Goal: Find specific page/section: Find specific page/section

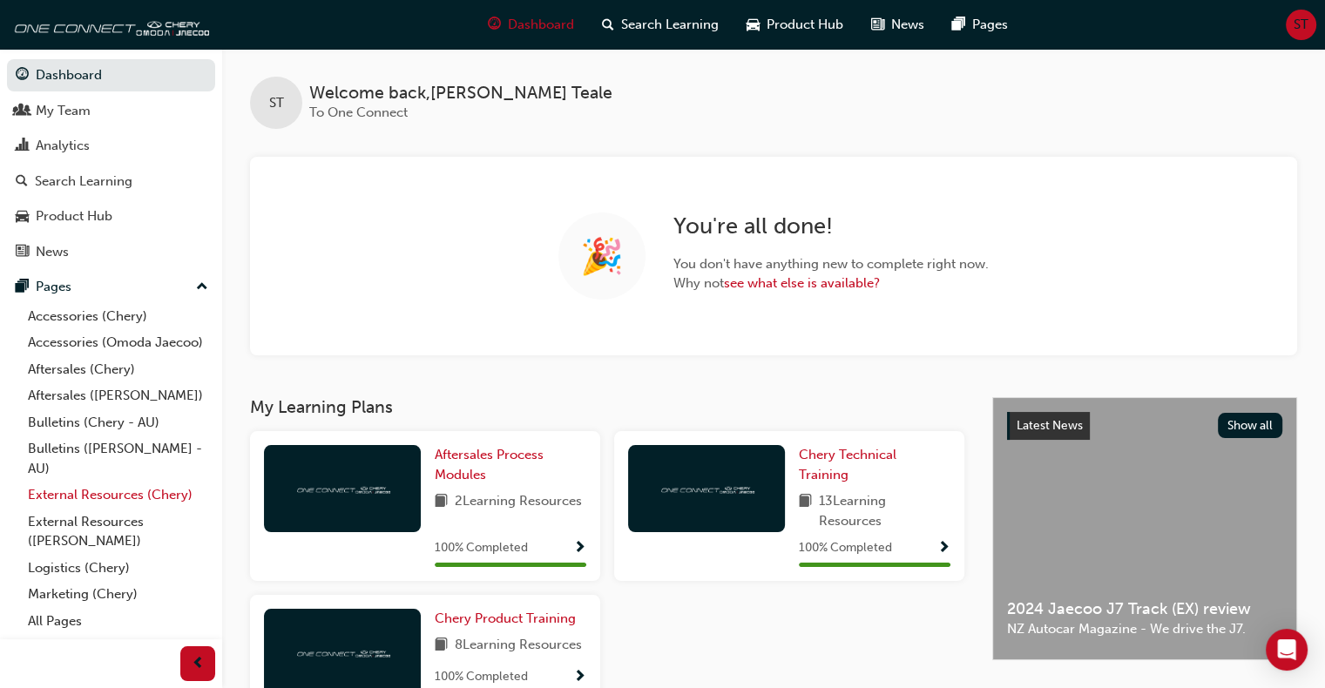
click at [78, 497] on link "External Resources (Chery)" at bounding box center [118, 495] width 194 height 27
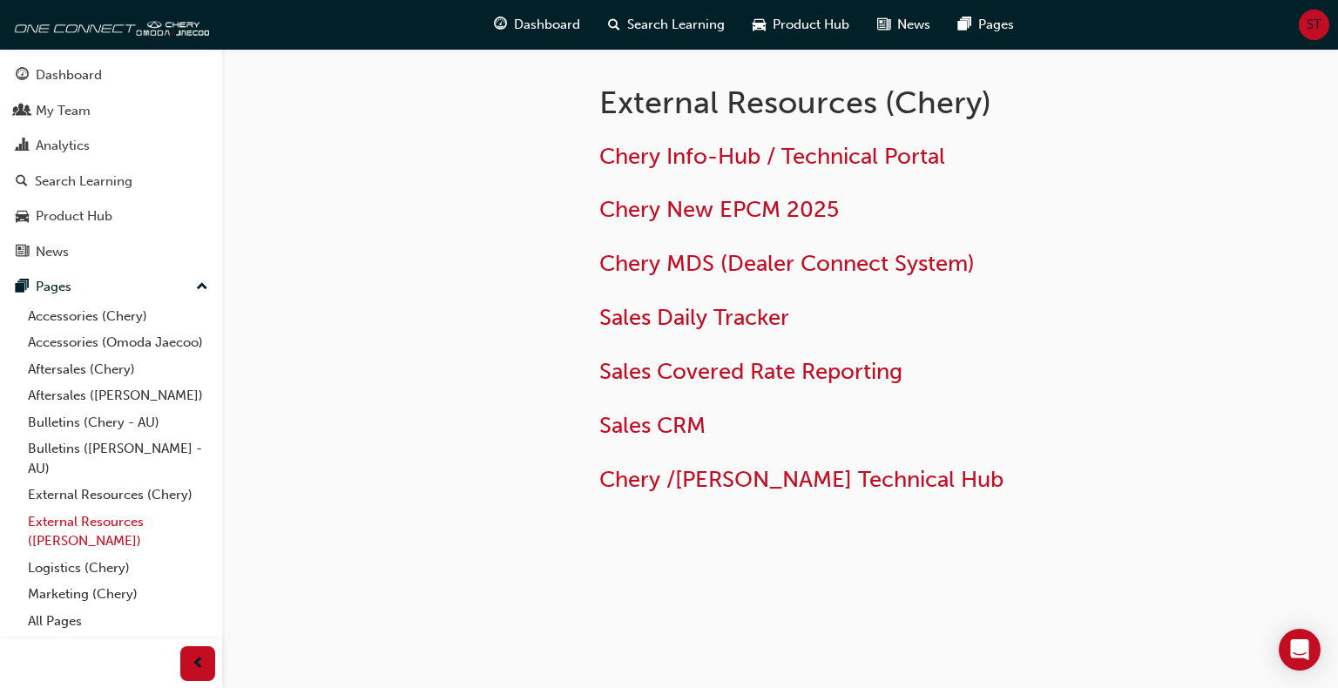
click at [77, 522] on link "External Resources ([PERSON_NAME])" at bounding box center [118, 532] width 194 height 46
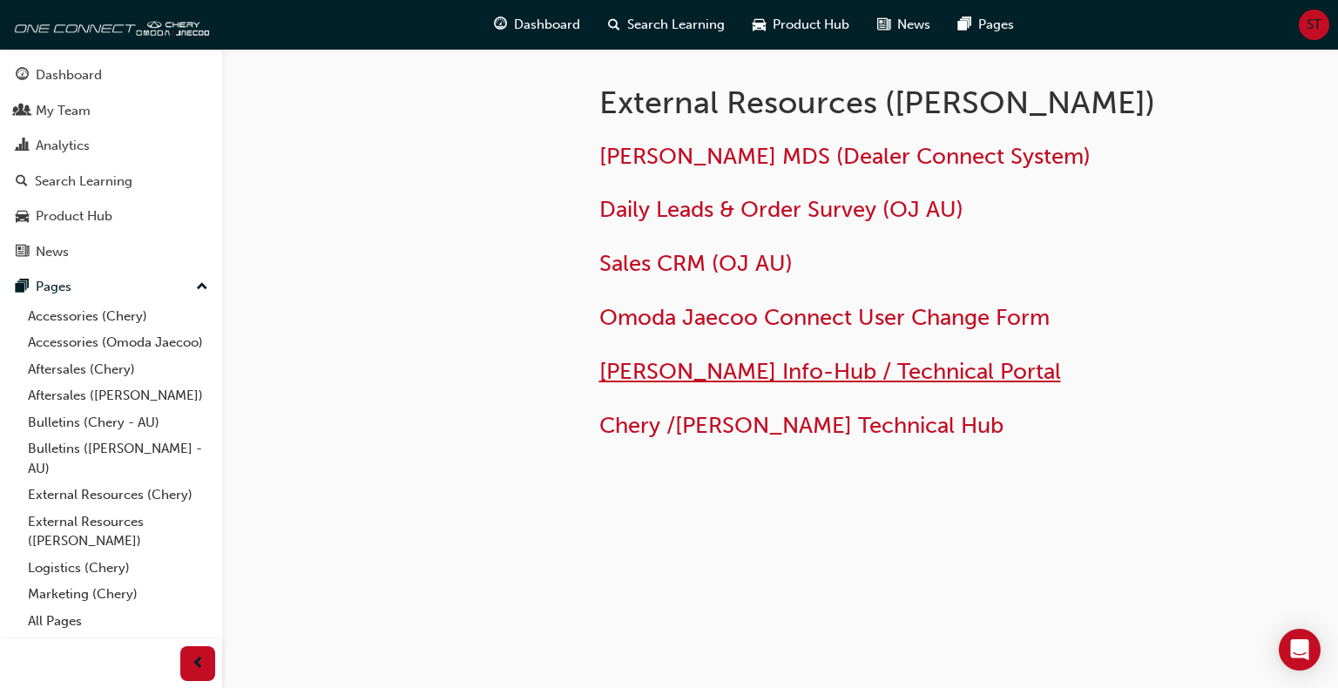
click at [778, 371] on span "[PERSON_NAME] Info-Hub / Technical Portal" at bounding box center [830, 371] width 462 height 27
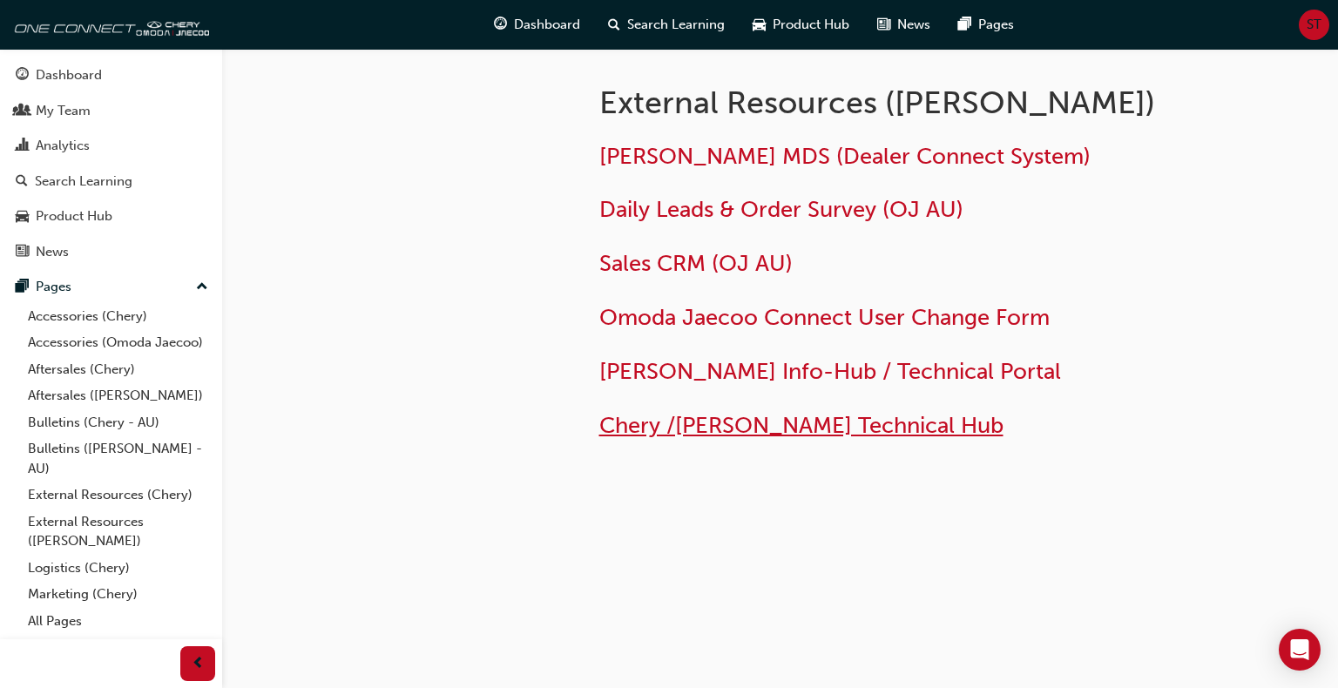
click at [714, 425] on span "Chery /[PERSON_NAME] Technical Hub" at bounding box center [801, 425] width 404 height 27
